Goal: Browse casually

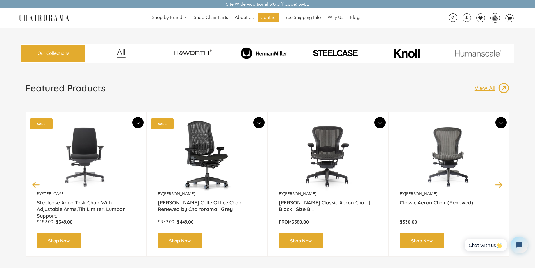
click at [326, 266] on div "Featured Products View All Previous by Herman Miller Herman Miller Classic Aero…" at bounding box center [267, 176] width 492 height 188
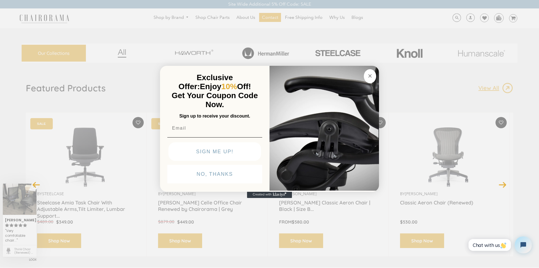
click at [365, 69] on button "Close dialog" at bounding box center [370, 76] width 12 height 14
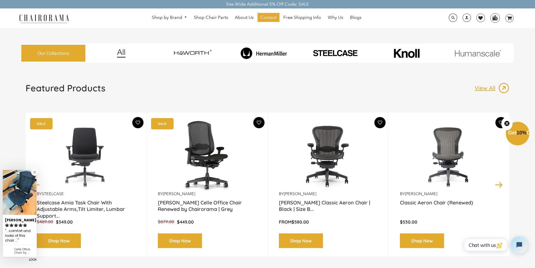
click at [283, 266] on div "Featured Products View All Previous by Herman Miller Herman Miller Classic Aero…" at bounding box center [267, 176] width 492 height 188
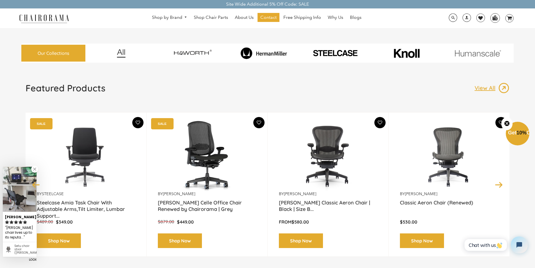
click at [33, 181] on button "Previous" at bounding box center [36, 184] width 10 height 10
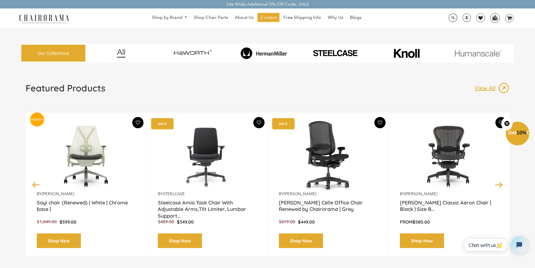
click at [492, 15] on img at bounding box center [494, 17] width 9 height 8
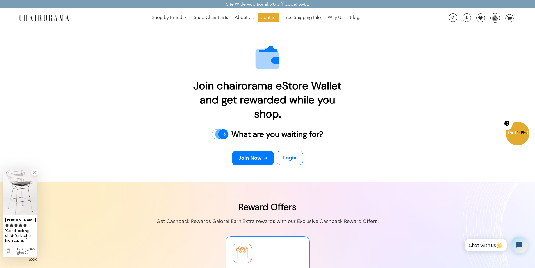
click at [370, 266] on img at bounding box center [267, 273] width 535 height 182
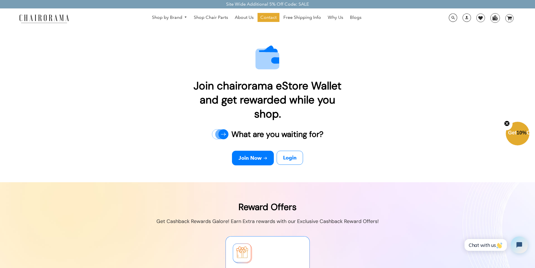
click at [349, 15] on link "Blogs" at bounding box center [355, 17] width 17 height 9
